Goal: Information Seeking & Learning: Learn about a topic

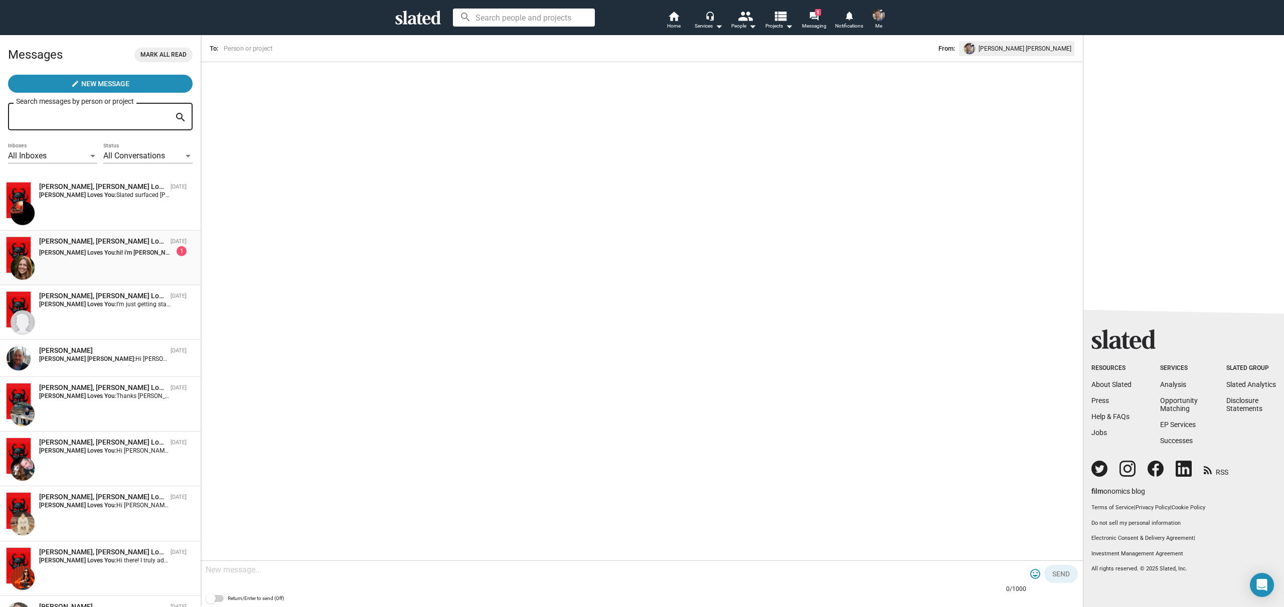
click at [80, 255] on strong "[PERSON_NAME] Loves You:" at bounding box center [77, 252] width 77 height 7
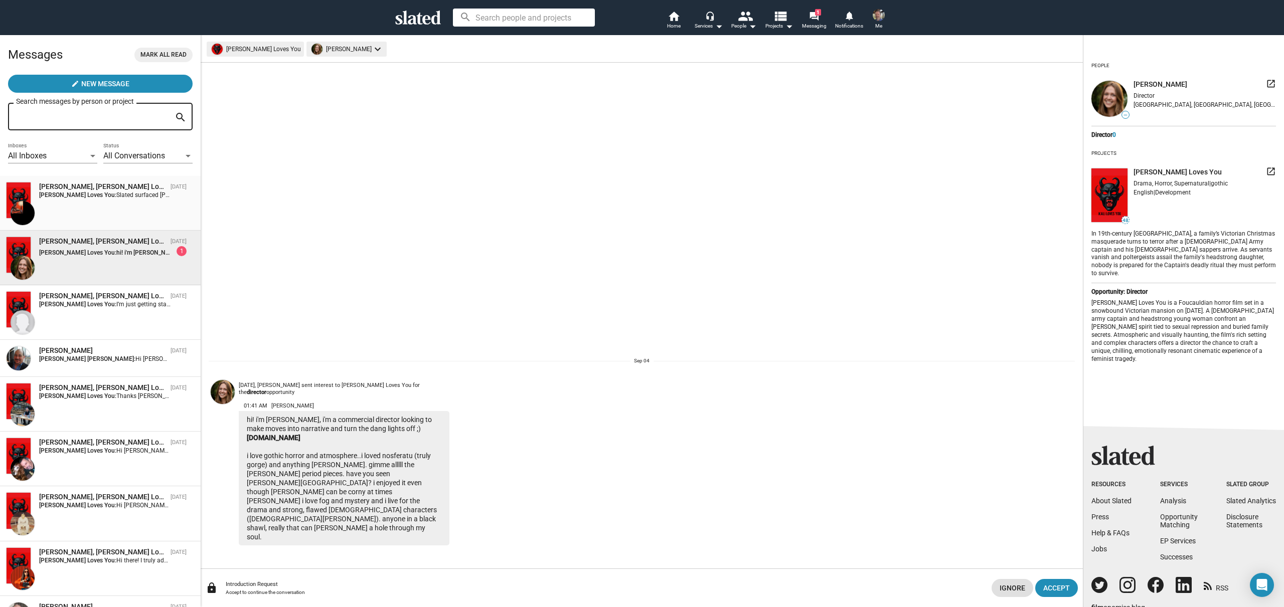
click at [75, 204] on div "[PERSON_NAME], [PERSON_NAME] Loves You [DATE] [PERSON_NAME] Loves You: Slated s…" at bounding box center [100, 203] width 189 height 43
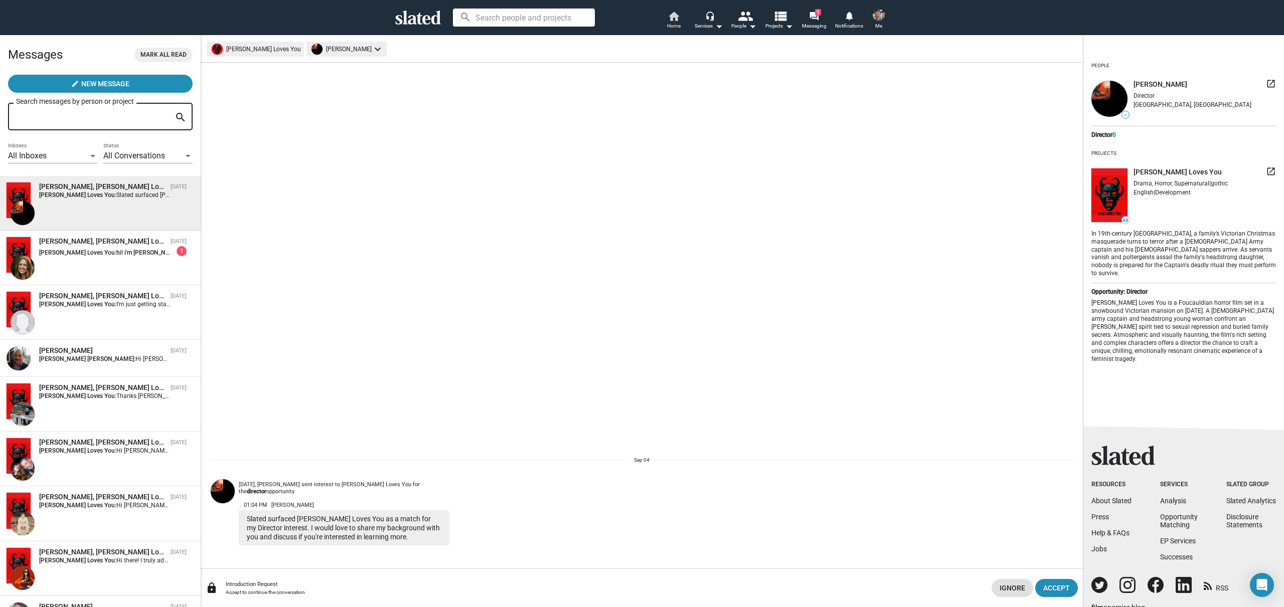
click at [676, 22] on span "Home" at bounding box center [674, 26] width 14 height 12
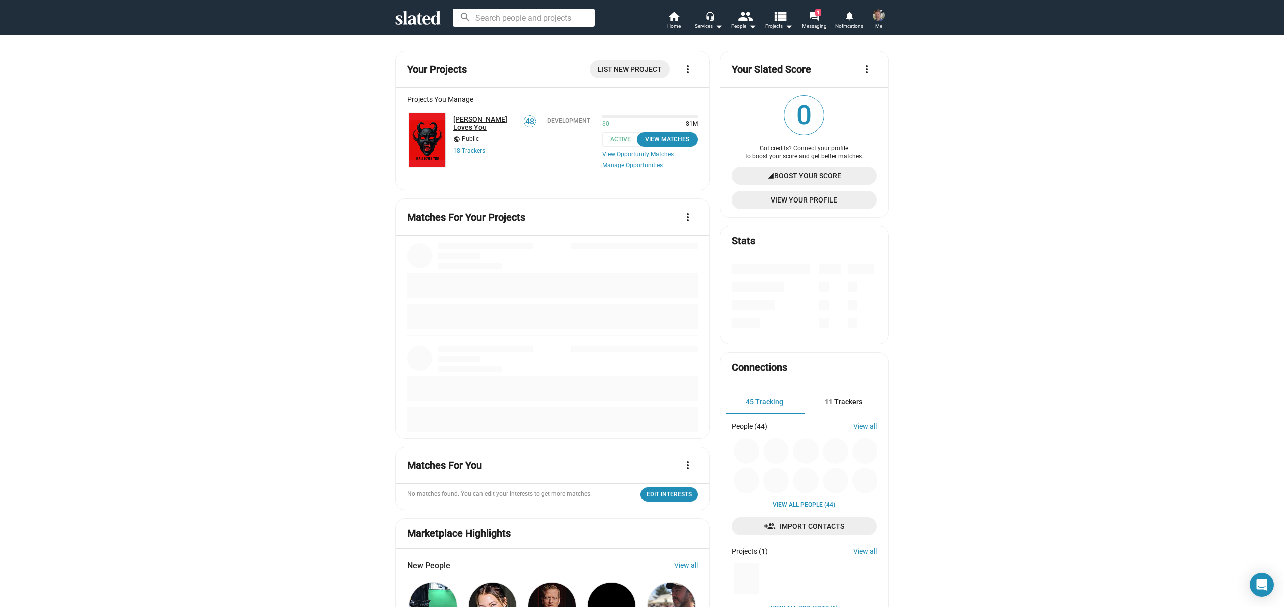
click at [472, 116] on link "[PERSON_NAME] Loves You" at bounding box center [485, 123] width 64 height 16
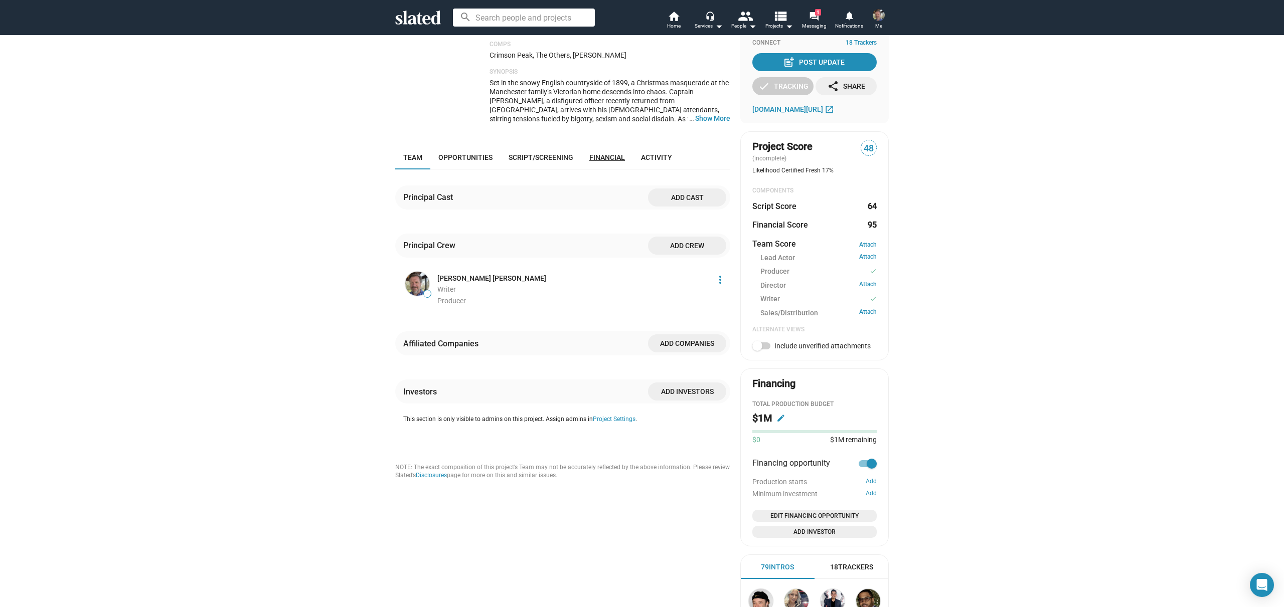
scroll to position [155, 0]
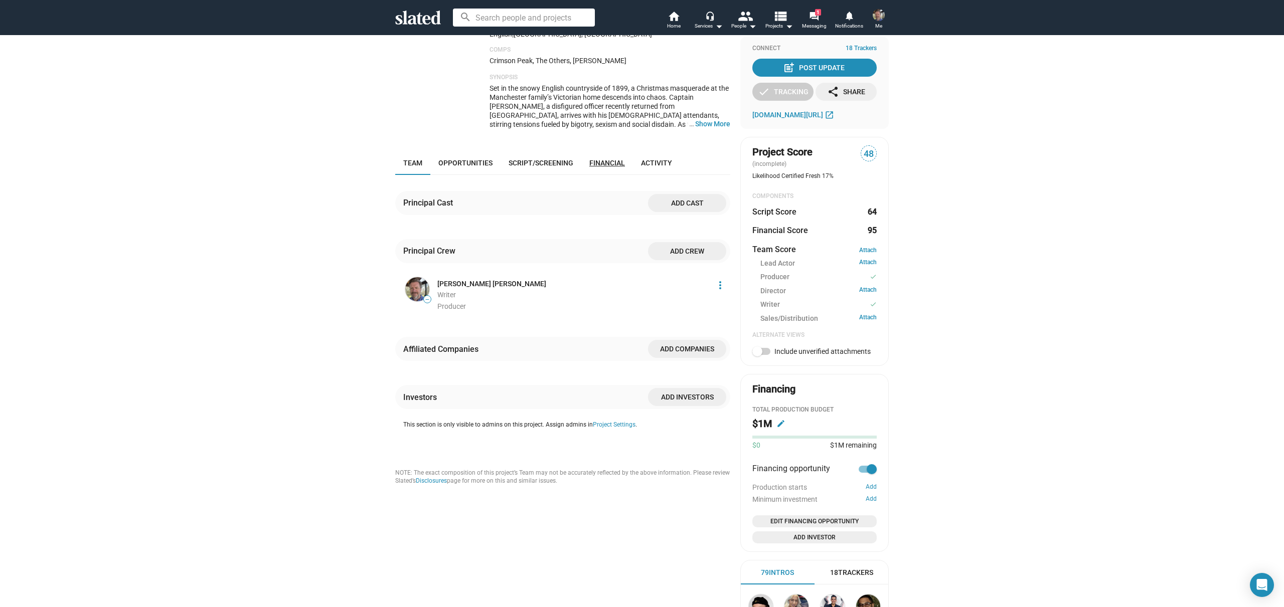
click at [605, 151] on link "Financial" at bounding box center [607, 163] width 52 height 24
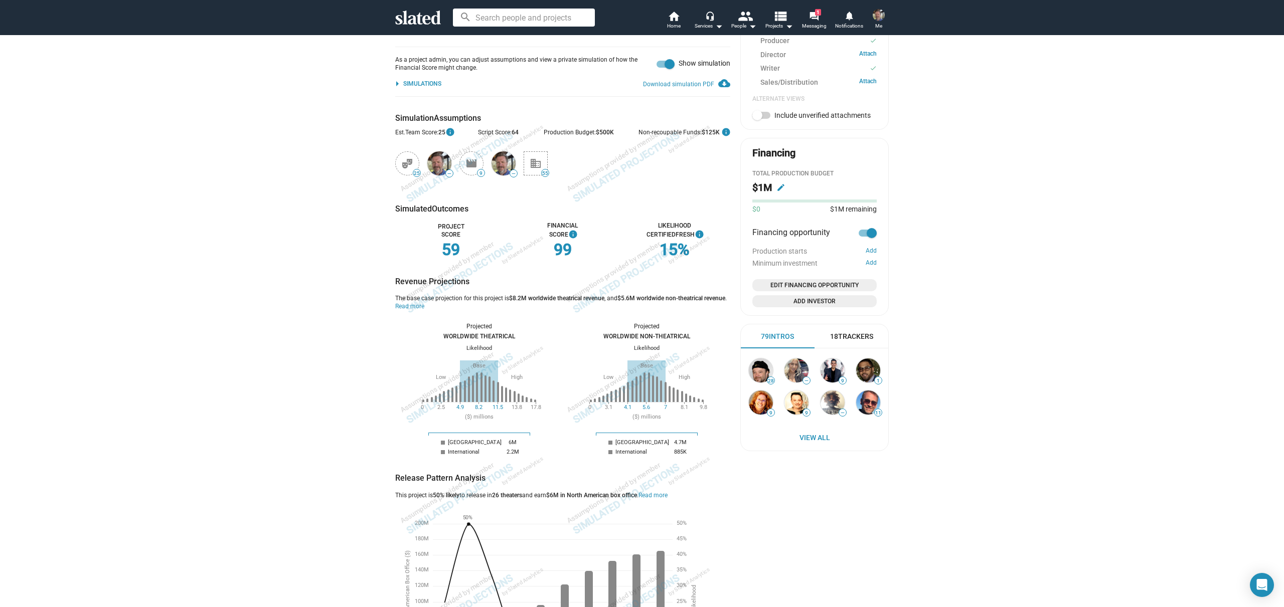
scroll to position [359, 0]
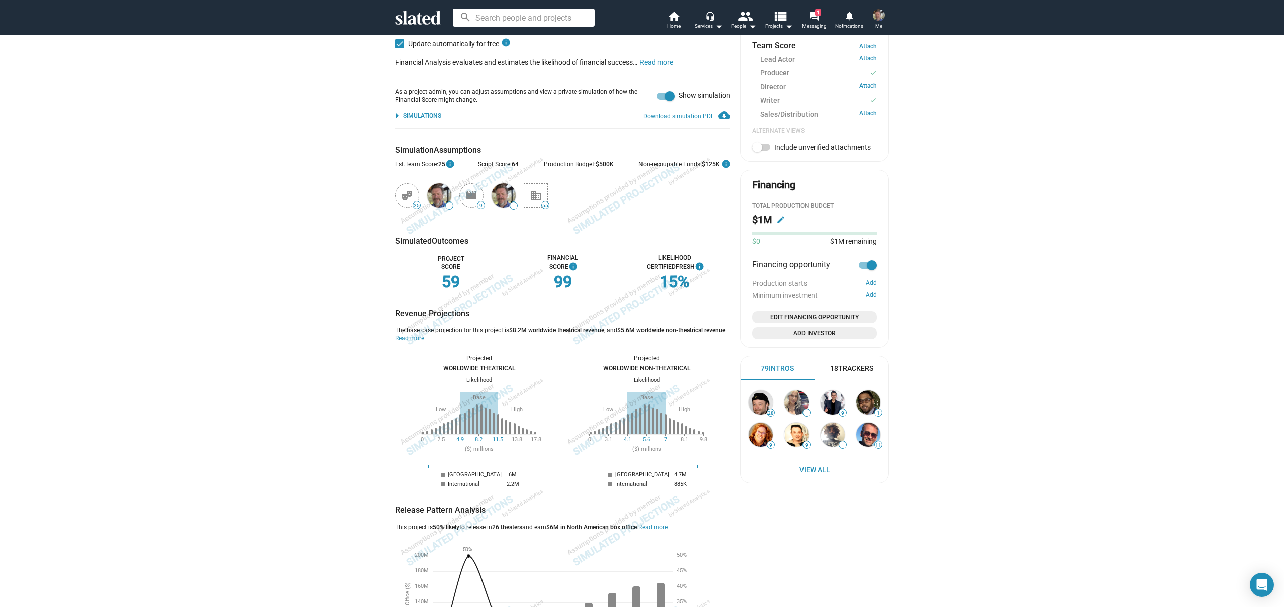
click at [602, 125] on body "Welcome! Slated uses cookies as described in our Cookie Policy , which includes…" at bounding box center [642, 303] width 1284 height 607
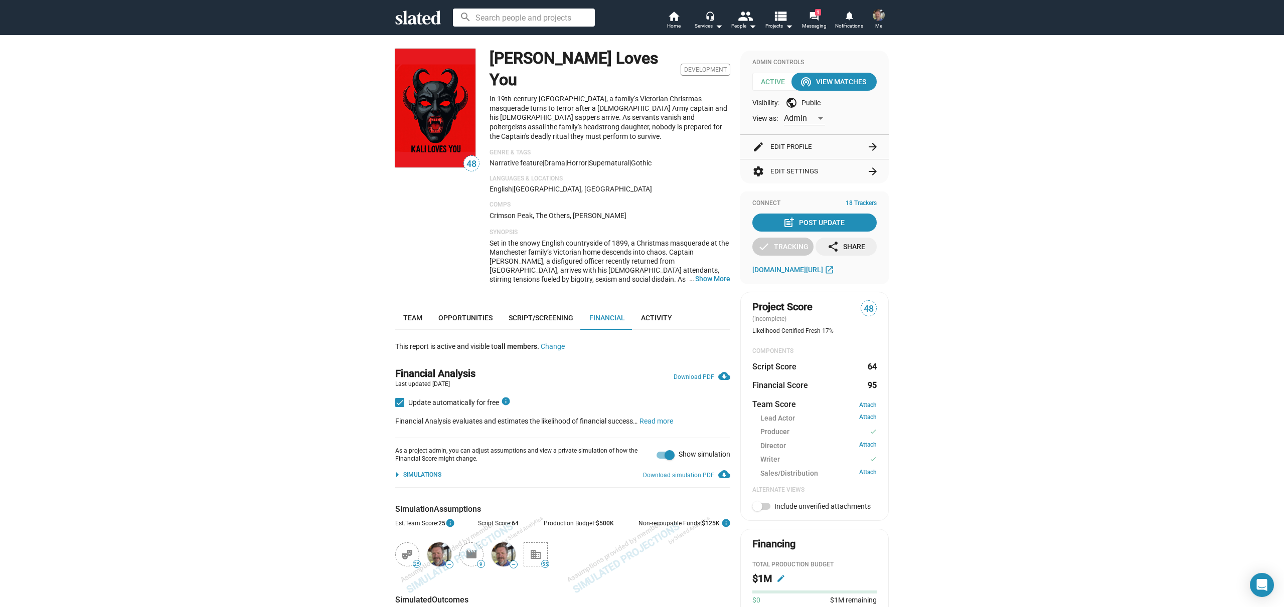
click at [884, 17] on img at bounding box center [879, 15] width 12 height 12
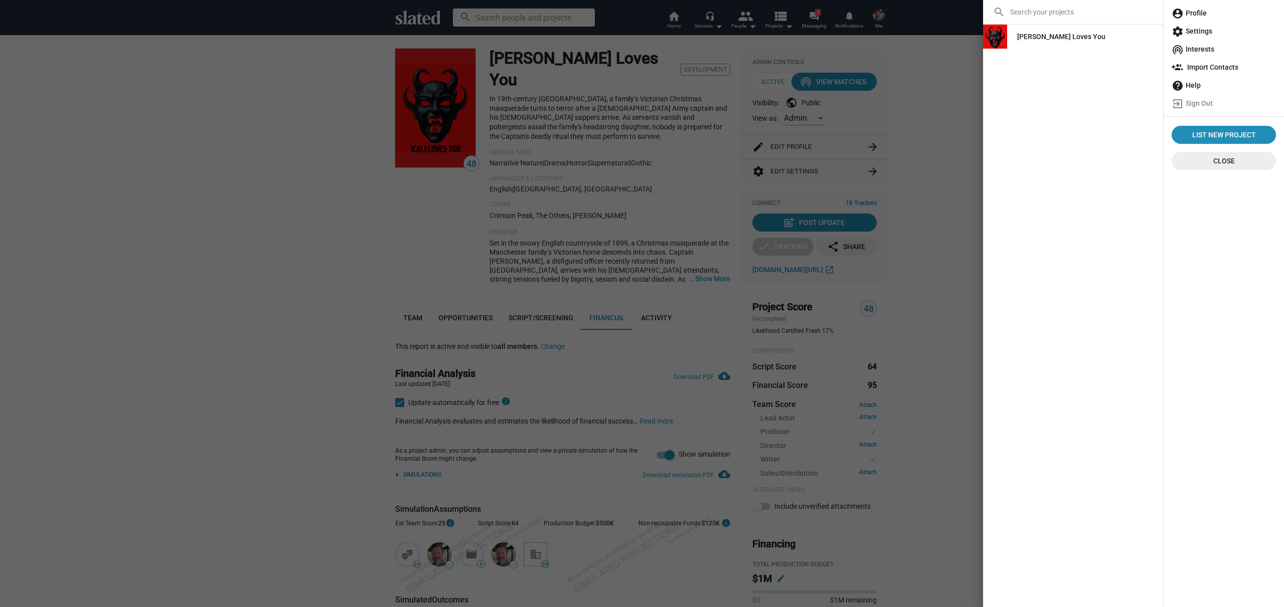
click at [948, 112] on div at bounding box center [642, 303] width 1284 height 607
